Goal: Check status: Check status

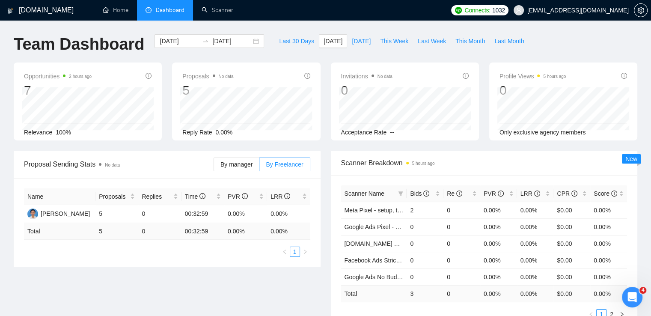
drag, startPoint x: 61, startPoint y: 11, endPoint x: 67, endPoint y: 16, distance: 7.9
click at [67, 16] on div "[DOMAIN_NAME]" at bounding box center [42, 10] width 71 height 21
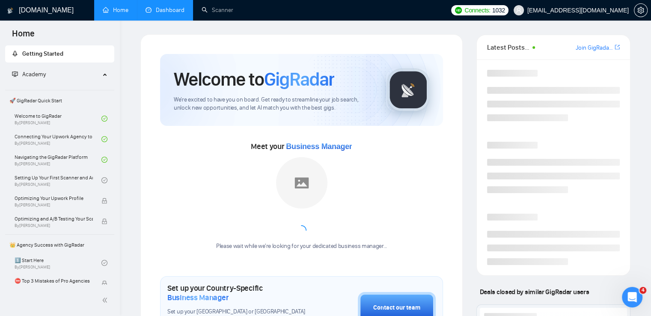
click at [170, 10] on link "Dashboard" at bounding box center [165, 9] width 39 height 7
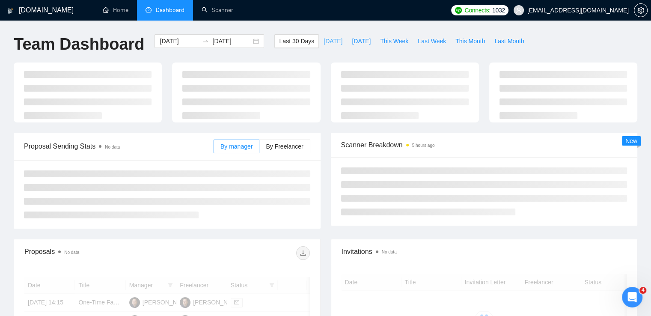
click at [324, 39] on span "Today" at bounding box center [333, 40] width 19 height 9
type input "2025-08-17"
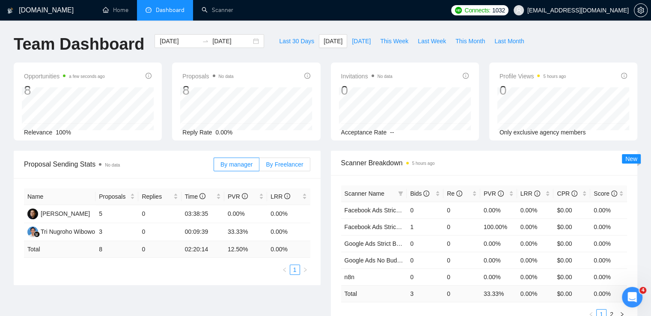
click at [287, 164] on span "By Freelancer" at bounding box center [284, 164] width 37 height 7
click at [259, 167] on input "By Freelancer" at bounding box center [259, 167] width 0 height 0
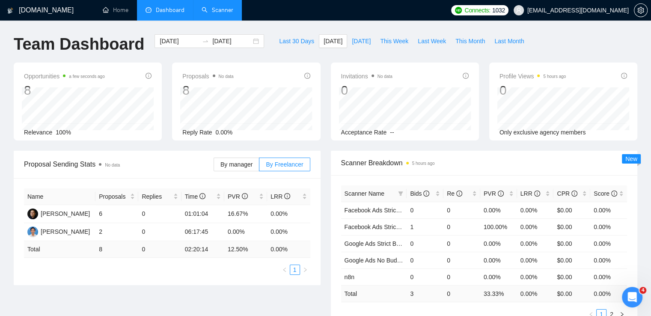
click at [214, 10] on link "Scanner" at bounding box center [218, 9] width 32 height 7
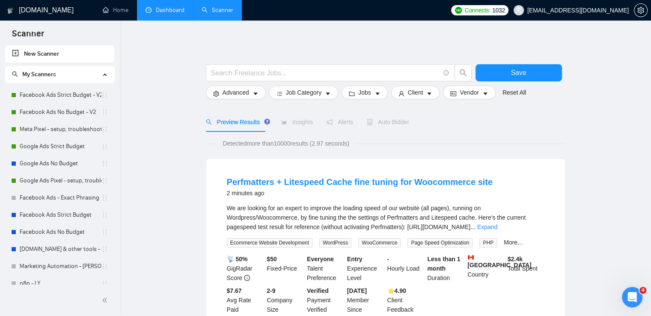
click at [159, 13] on link "Dashboard" at bounding box center [165, 9] width 39 height 7
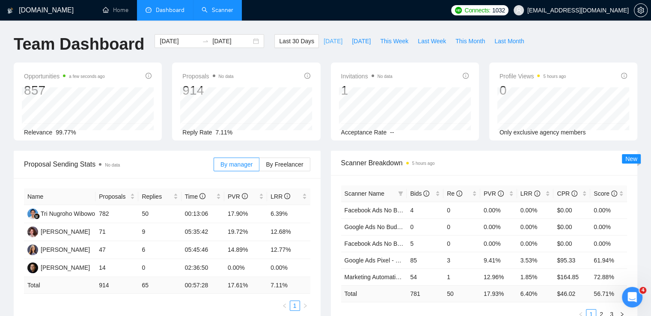
click at [324, 42] on span "Today" at bounding box center [333, 40] width 19 height 9
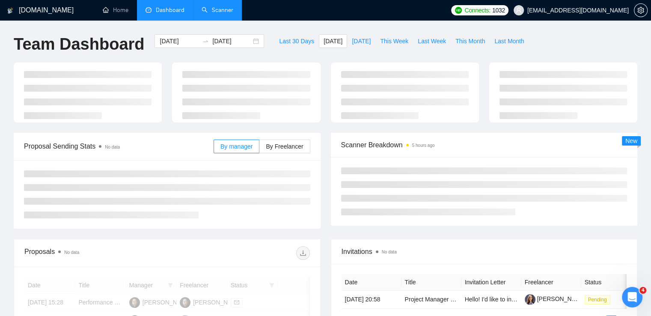
type input "2025-08-17"
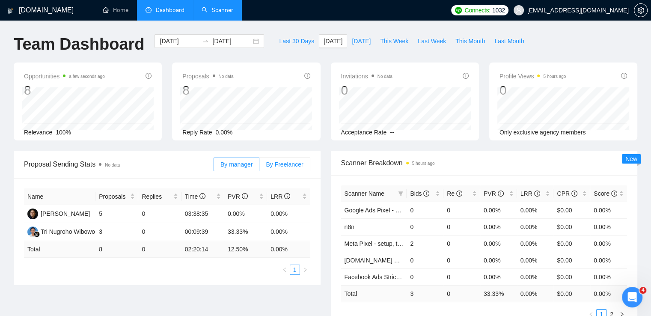
click at [283, 168] on span "By Freelancer" at bounding box center [284, 164] width 37 height 7
click at [259, 167] on input "By Freelancer" at bounding box center [259, 167] width 0 height 0
